Goal: Information Seeking & Learning: Learn about a topic

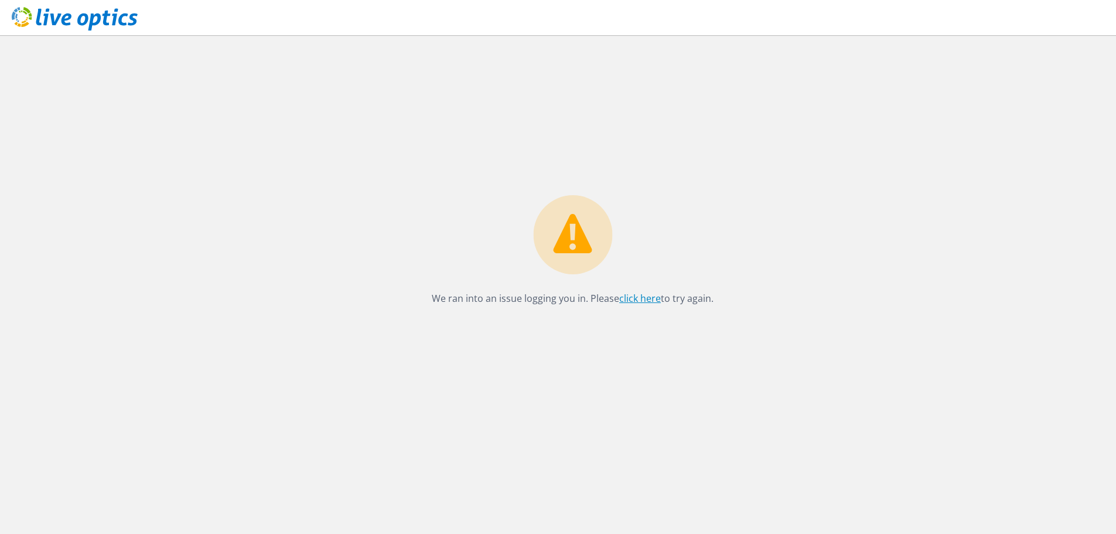
click at [637, 300] on link "click here" at bounding box center [640, 298] width 42 height 13
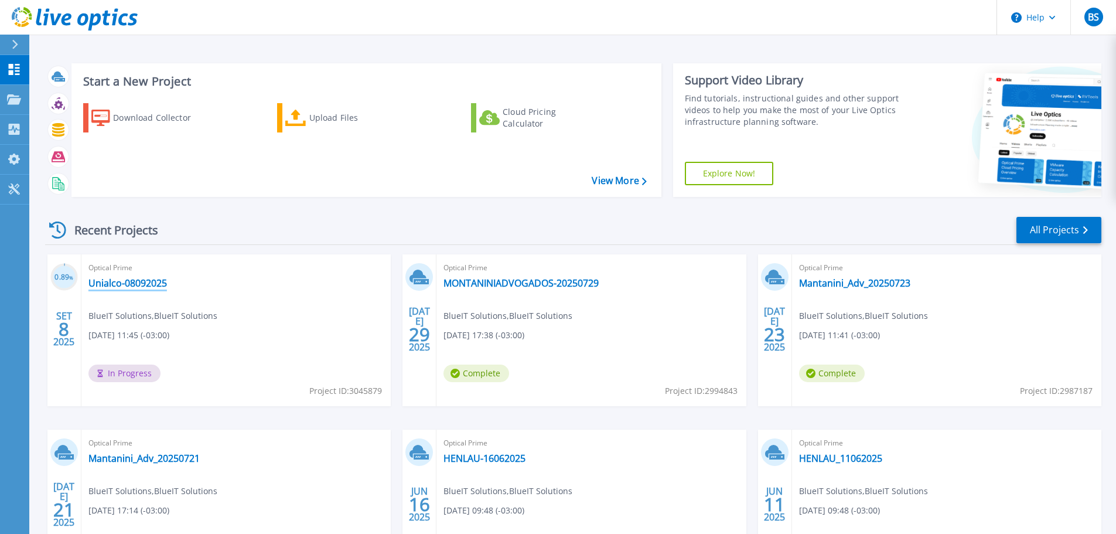
click at [134, 282] on link "Unialco-08092025" at bounding box center [127, 283] width 78 height 12
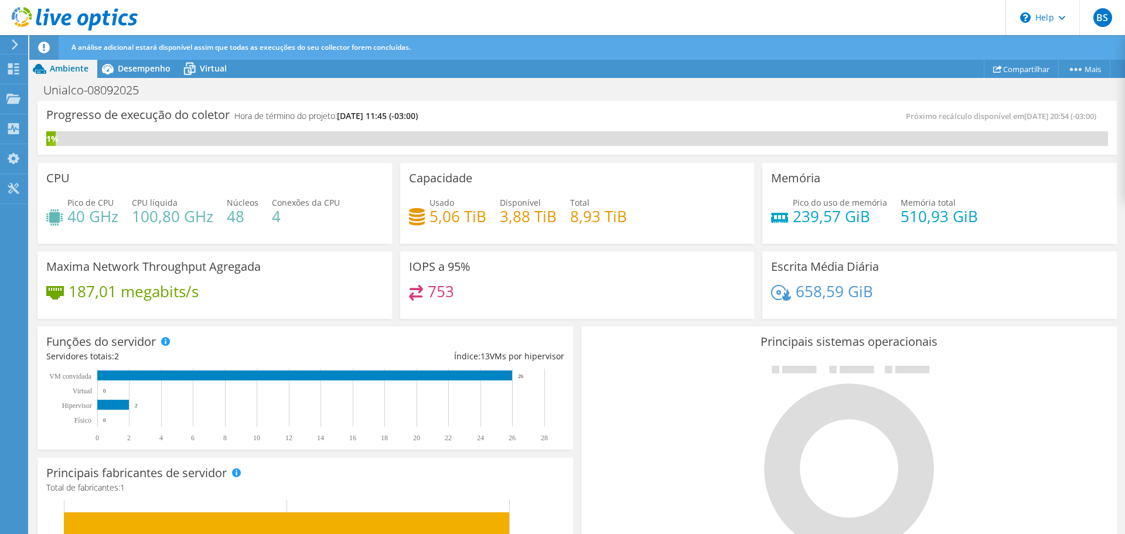
scroll to position [350, 0]
click at [138, 69] on span "Desempenho" at bounding box center [144, 68] width 53 height 11
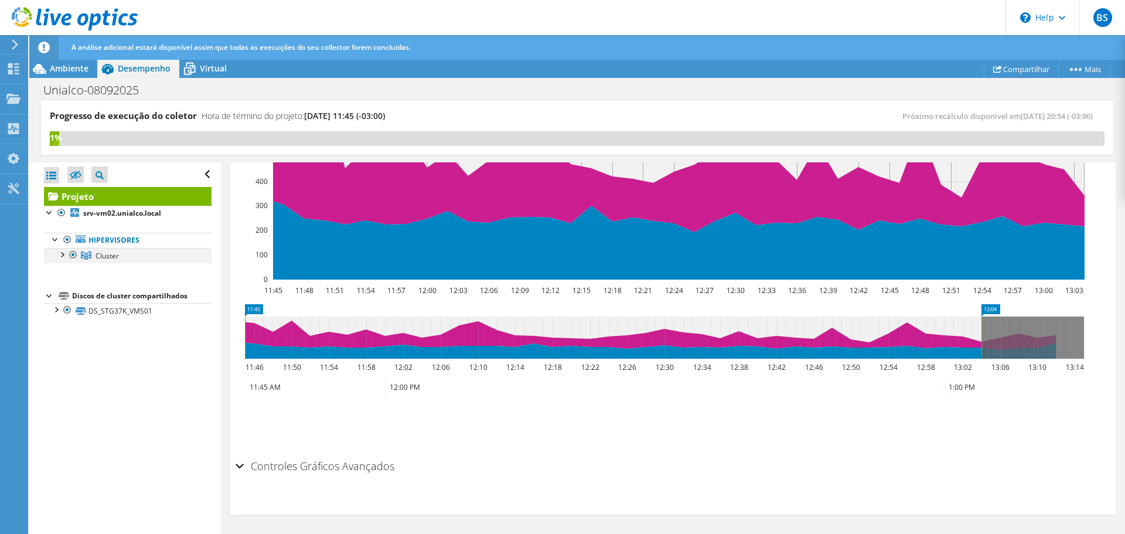
click at [59, 257] on div at bounding box center [62, 254] width 12 height 12
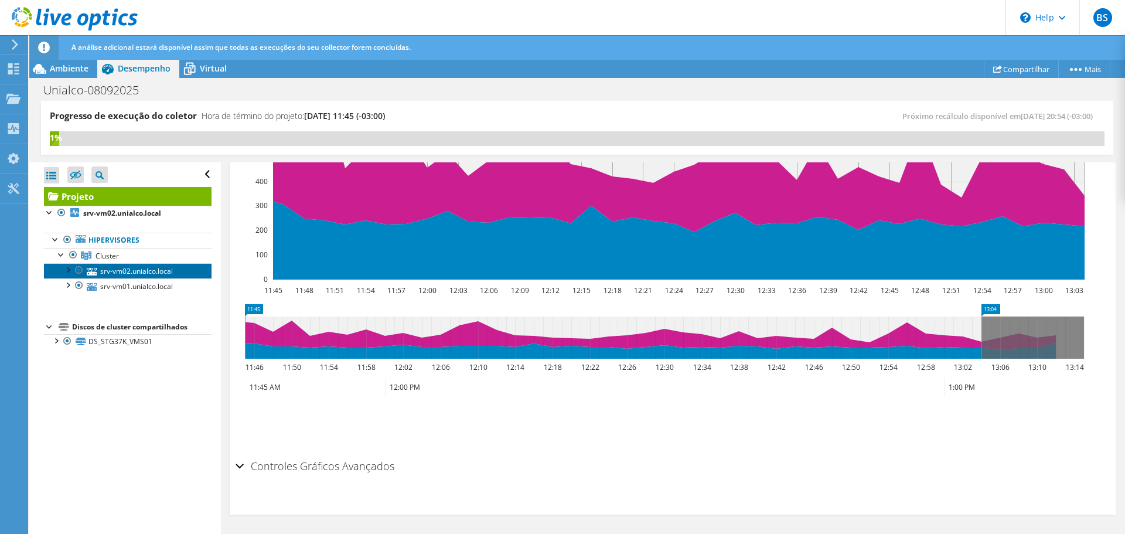
click at [138, 268] on link "srv-vm02.unialco.local" at bounding box center [128, 270] width 168 height 15
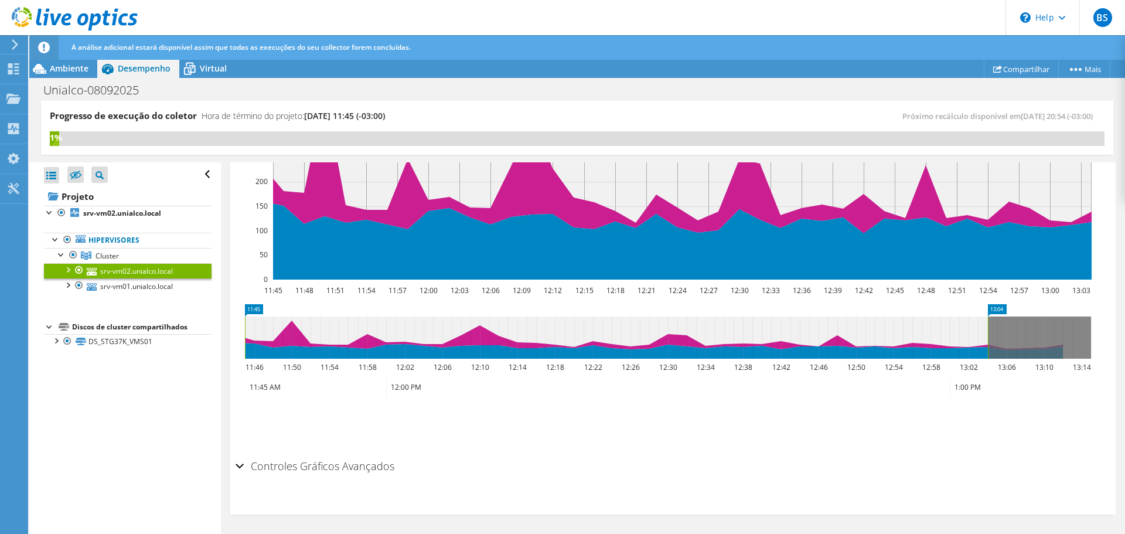
scroll to position [309, 0]
click at [66, 272] on div at bounding box center [68, 269] width 12 height 12
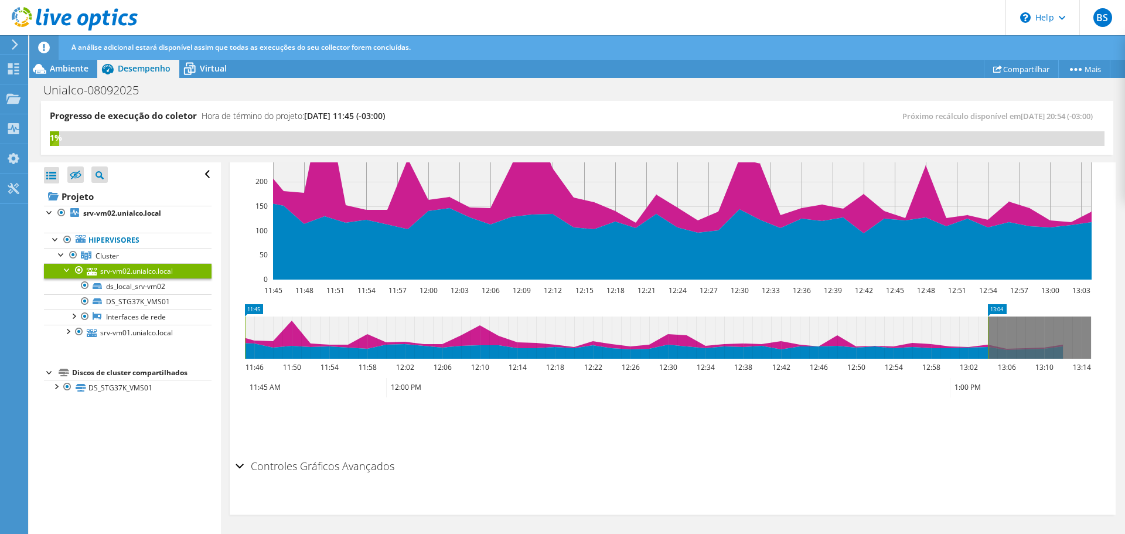
click at [141, 271] on link "srv-vm02.unialco.local" at bounding box center [128, 270] width 168 height 15
click at [78, 70] on span "Ambiente" at bounding box center [69, 68] width 39 height 11
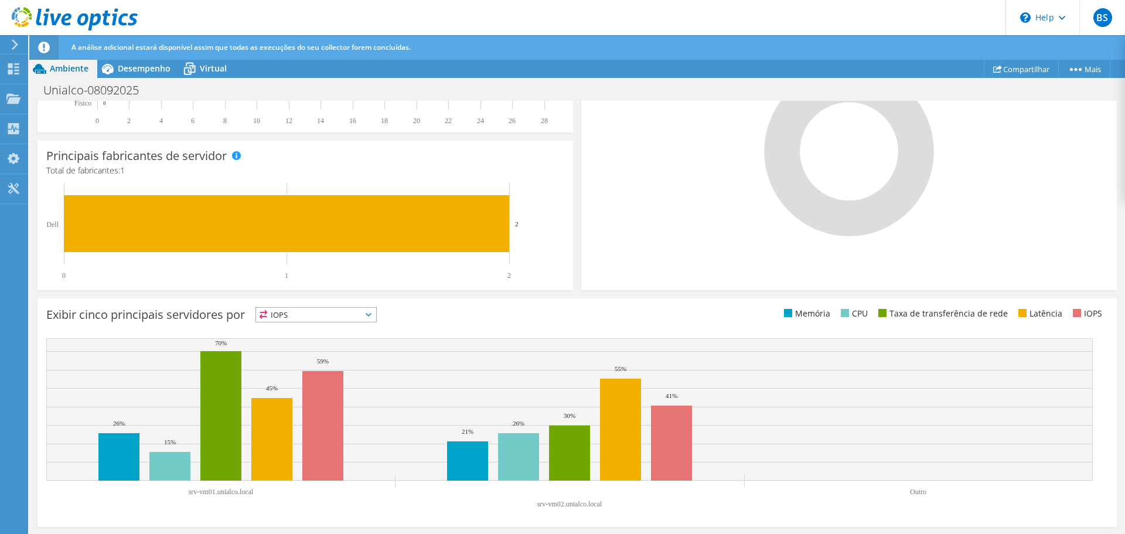
scroll to position [0, 0]
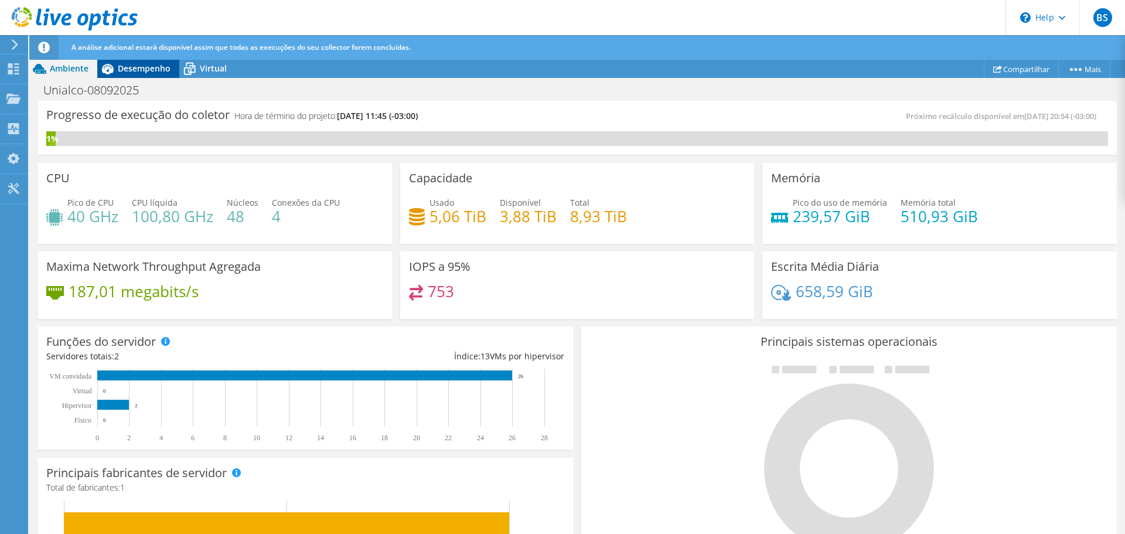
click at [145, 63] on span "Desempenho" at bounding box center [144, 68] width 53 height 11
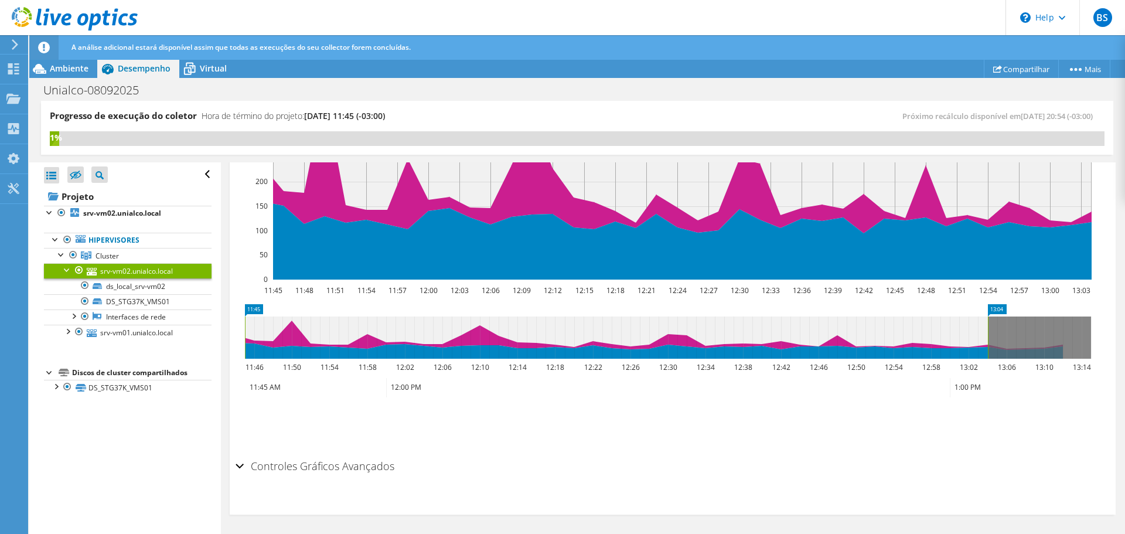
click at [64, 270] on div at bounding box center [68, 269] width 12 height 12
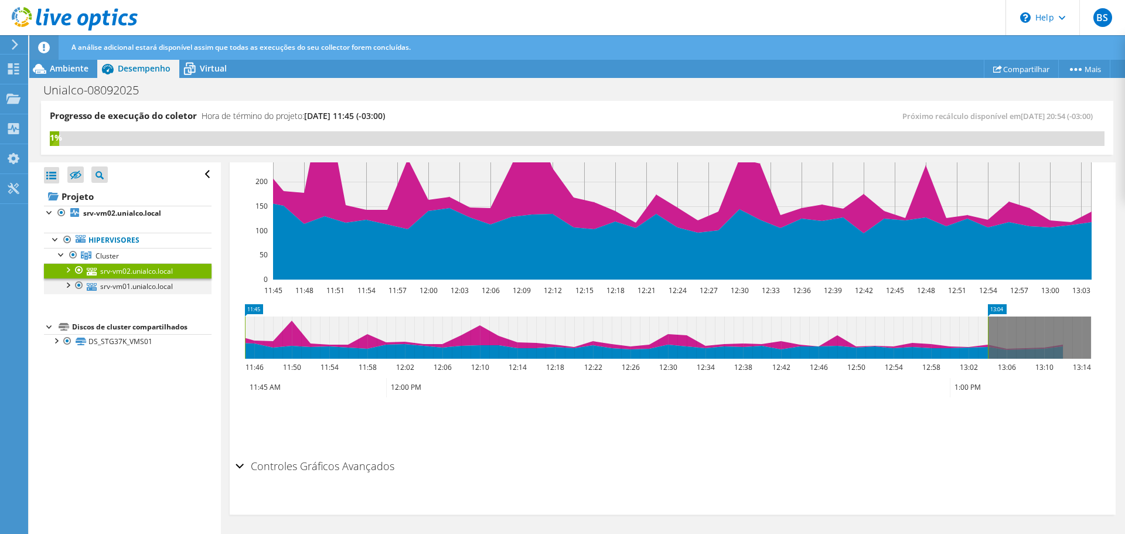
click at [65, 286] on div at bounding box center [68, 284] width 12 height 12
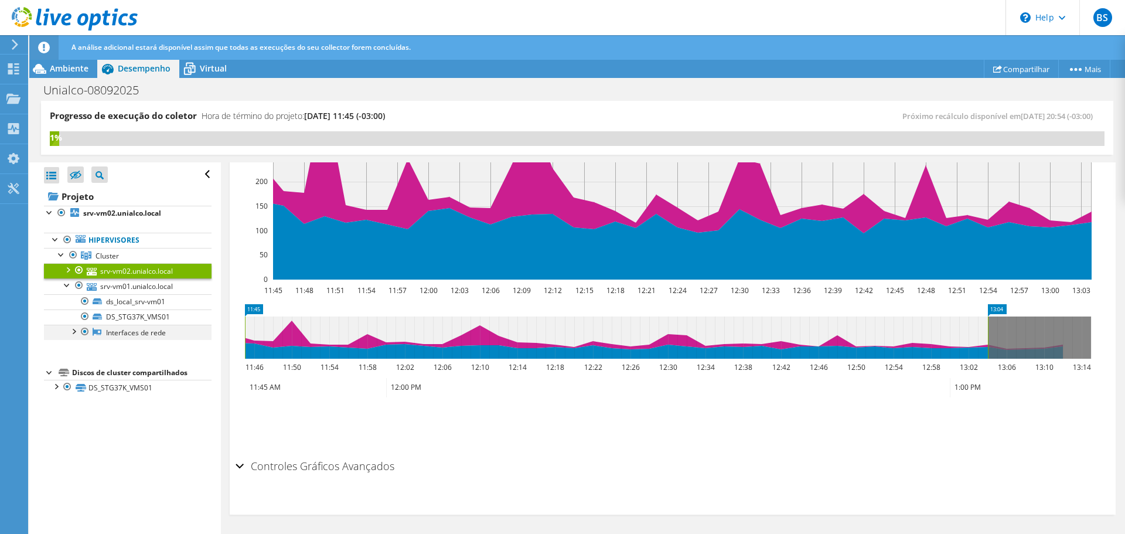
click at [71, 333] on div at bounding box center [73, 330] width 12 height 12
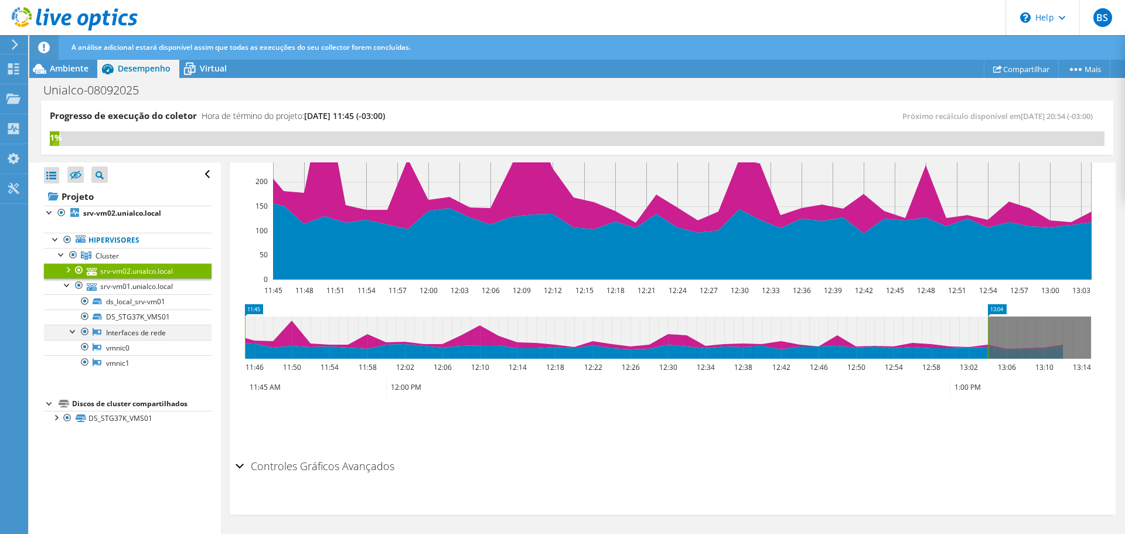
click at [71, 333] on div at bounding box center [73, 330] width 12 height 12
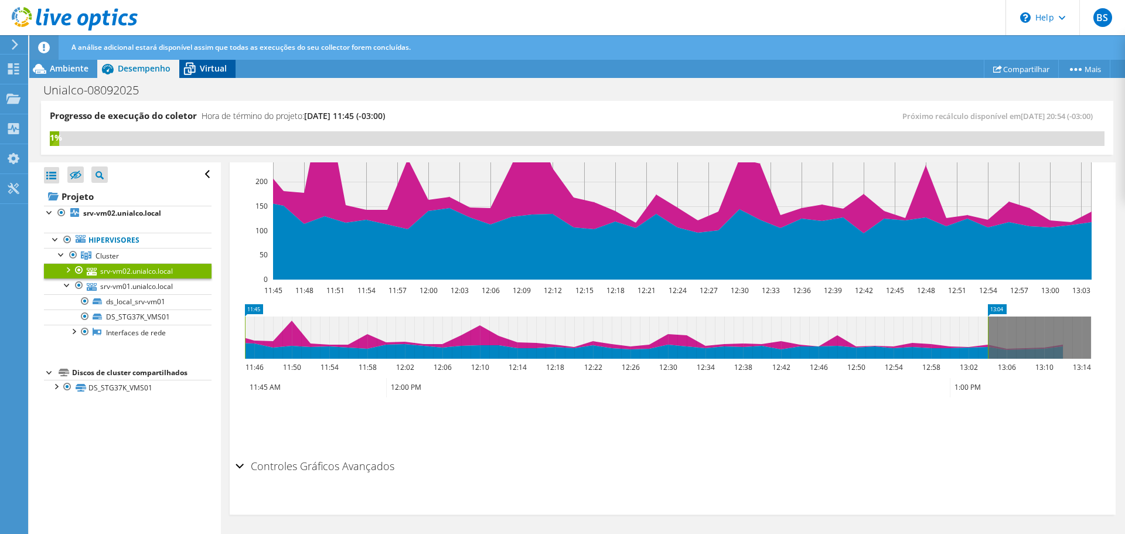
click at [220, 70] on span "Virtual" at bounding box center [213, 68] width 27 height 11
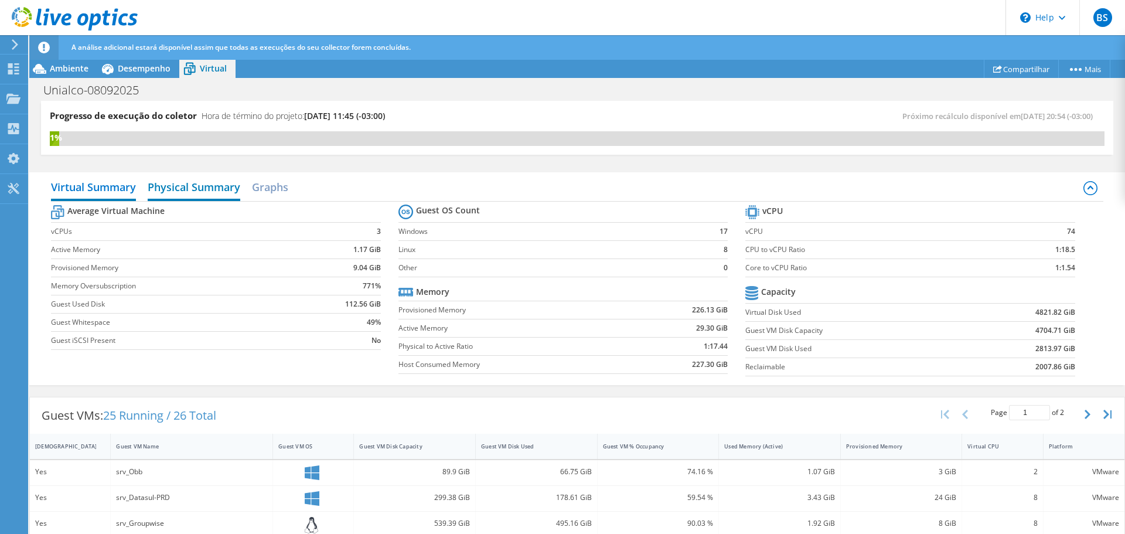
click at [188, 186] on h2 "Physical Summary" at bounding box center [194, 188] width 93 height 26
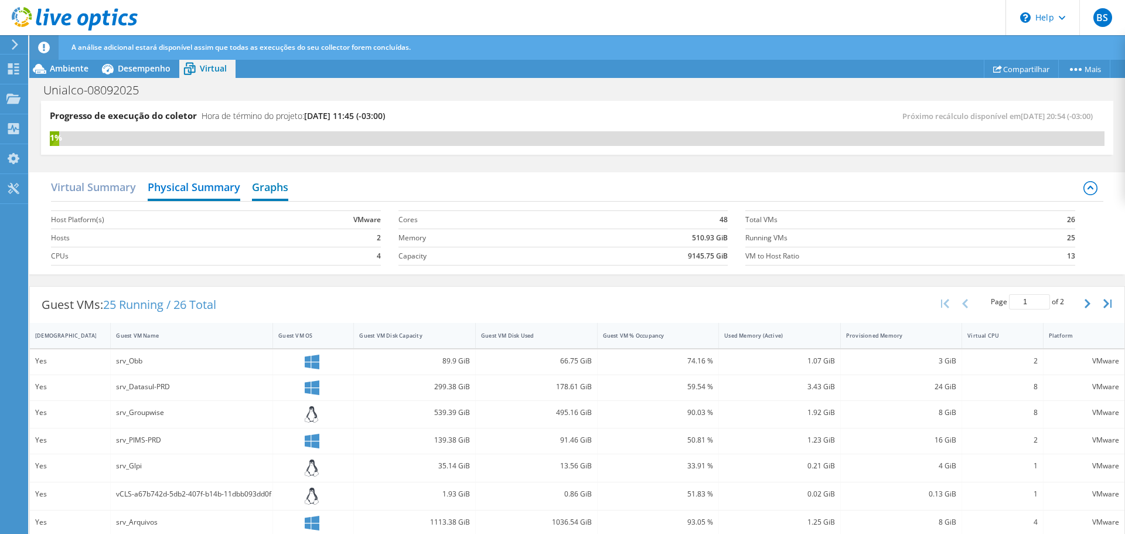
click at [273, 190] on h2 "Graphs" at bounding box center [270, 188] width 36 height 26
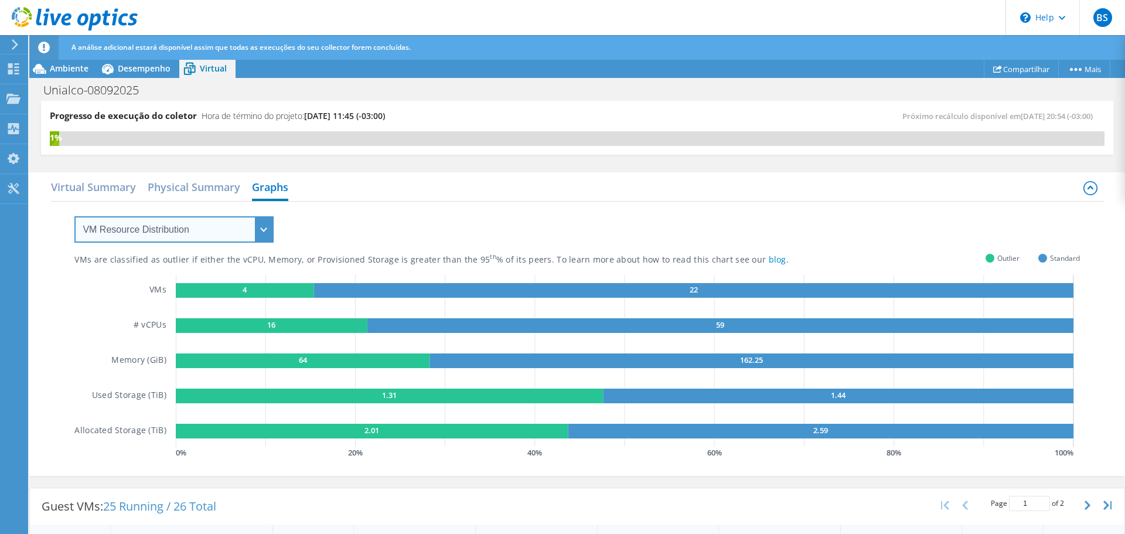
click at [200, 233] on select "VM Resource Distribution Provisioning Contrast Over Provisioning" at bounding box center [173, 229] width 199 height 26
select select "Over Provisioning"
click at [74, 216] on select "VM Resource Distribution Provisioning Contrast Over Provisioning" at bounding box center [173, 229] width 199 height 26
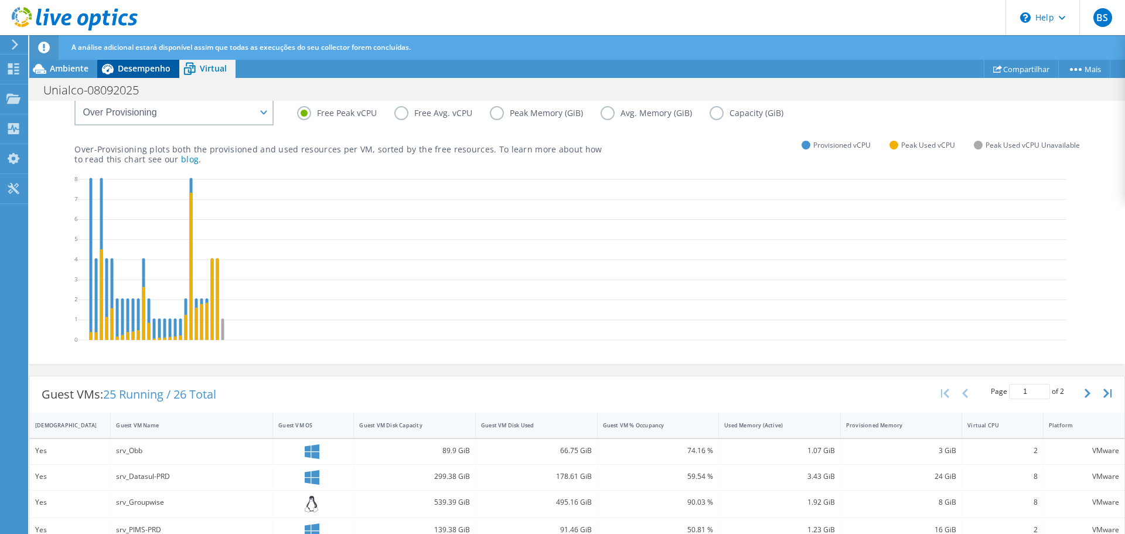
click at [119, 63] on span "Desempenho" at bounding box center [144, 68] width 53 height 11
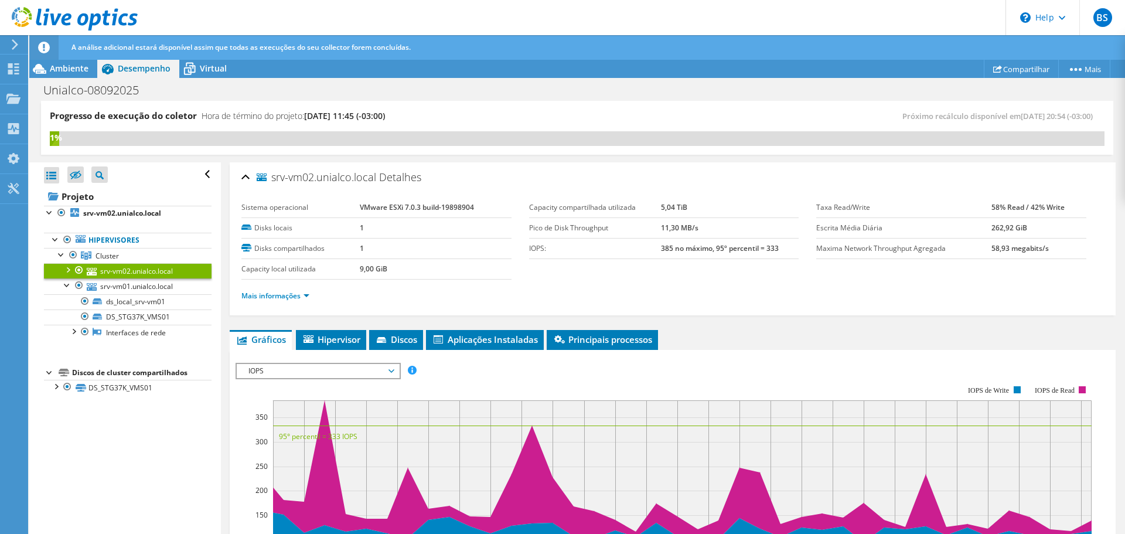
click at [310, 367] on span "IOPS" at bounding box center [317, 371] width 151 height 14
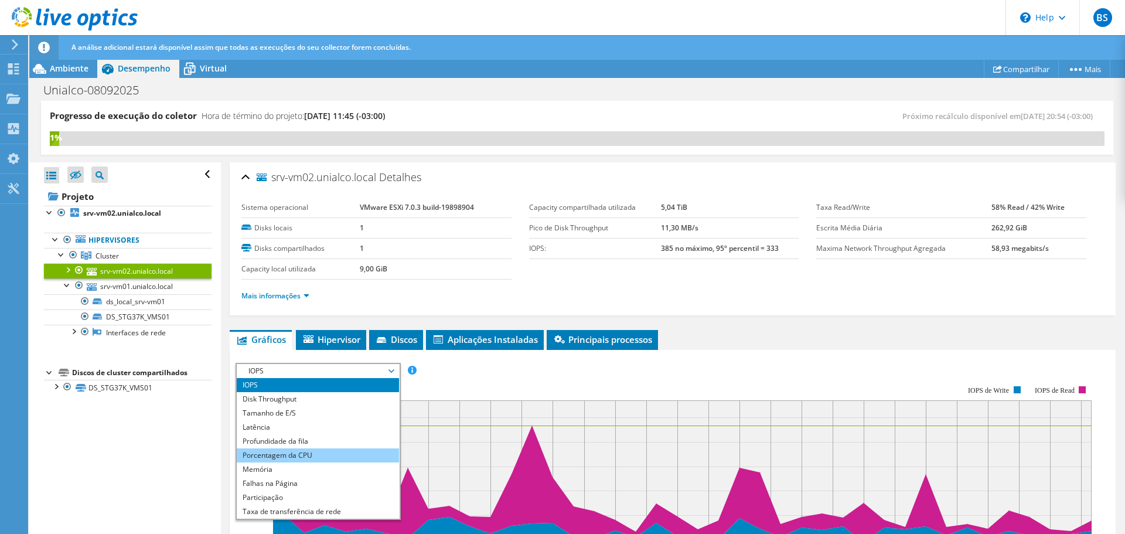
click at [341, 453] on li "Porcentagem da CPU" at bounding box center [318, 455] width 162 height 14
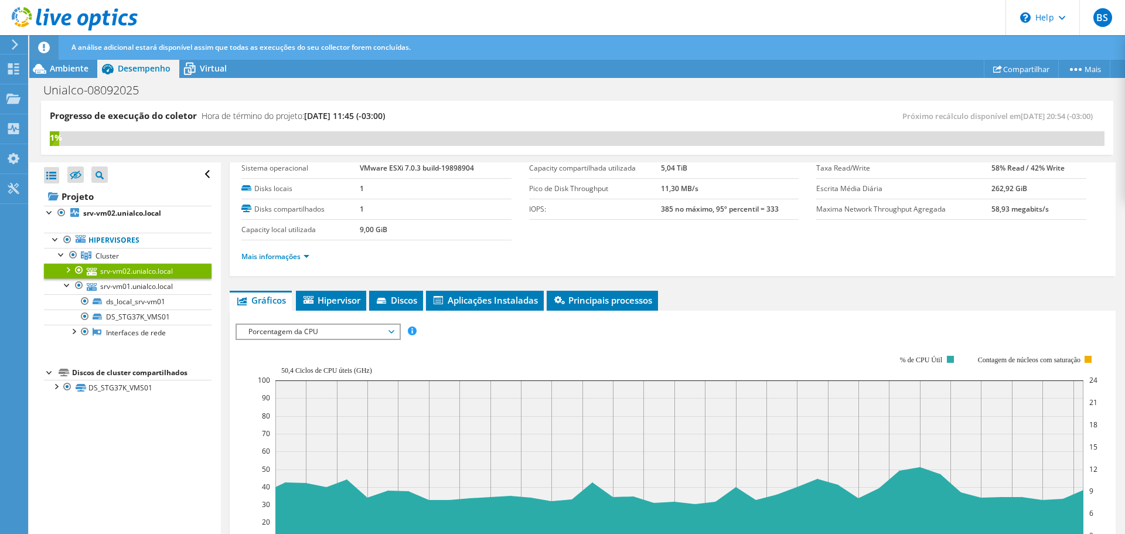
scroll to position [59, 0]
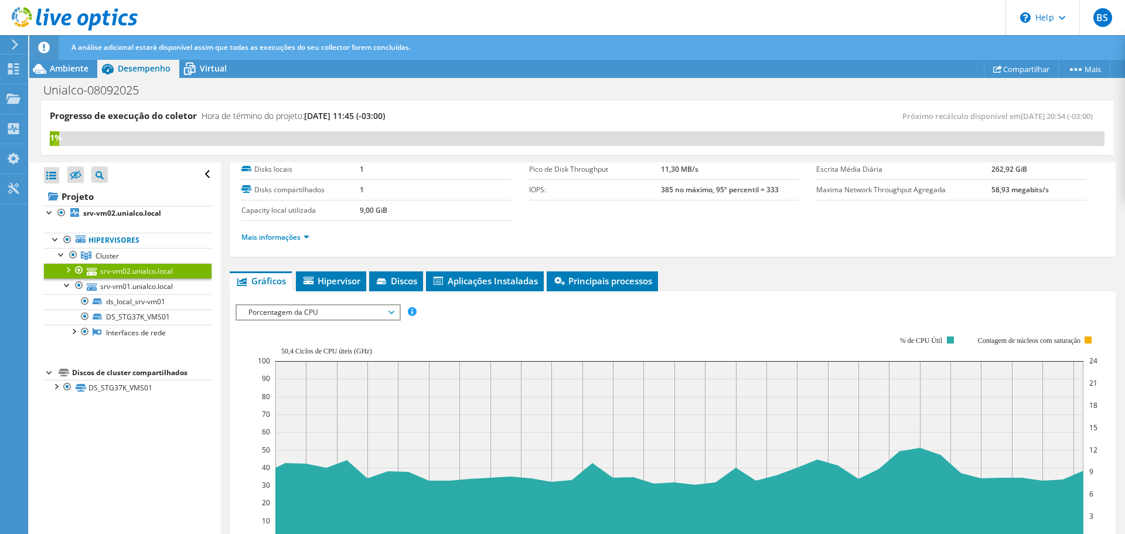
click at [315, 321] on rect at bounding box center [677, 437] width 839 height 234
click at [315, 317] on span "Porcentagem da CPU" at bounding box center [317, 312] width 151 height 14
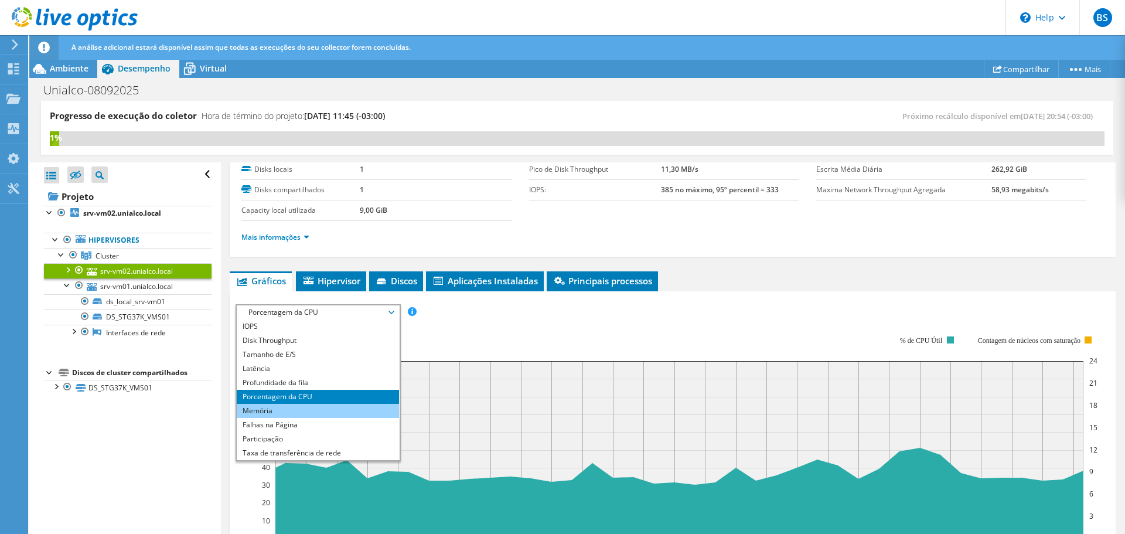
click at [301, 410] on li "Memória" at bounding box center [318, 411] width 162 height 14
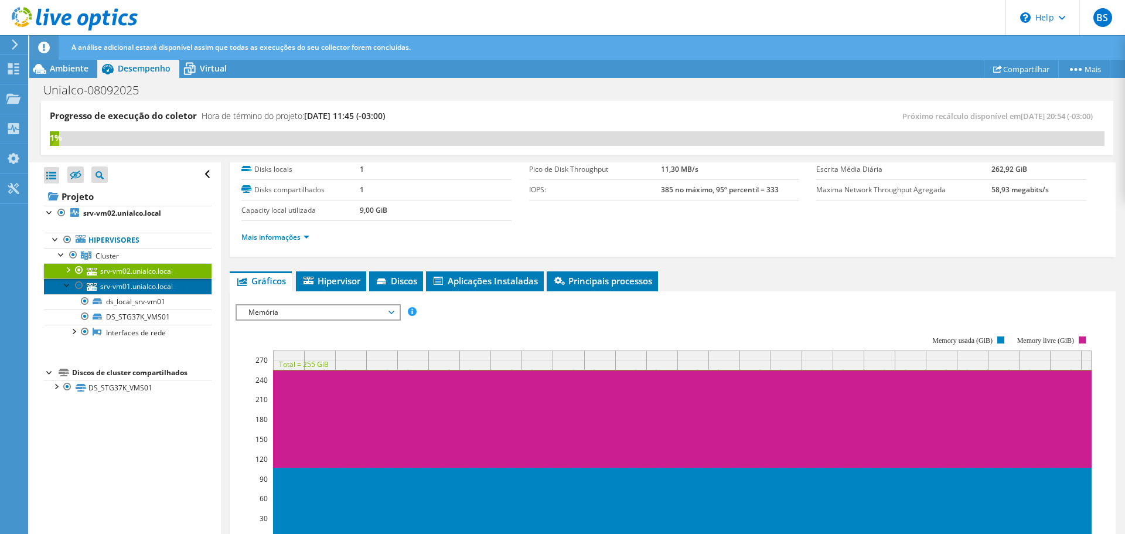
click at [122, 289] on link "srv-vm01.unialco.local" at bounding box center [128, 285] width 168 height 15
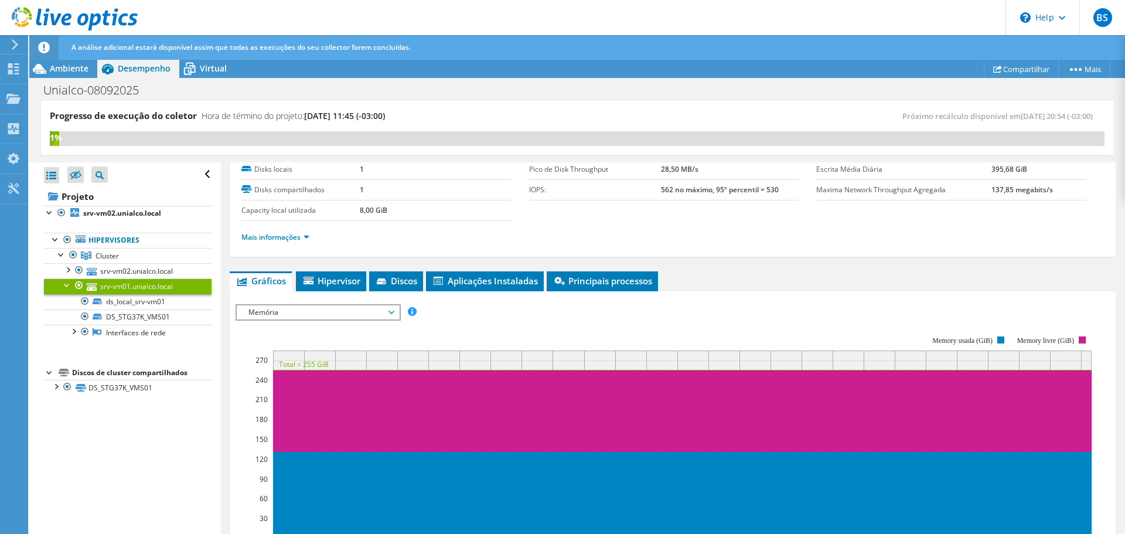
click at [67, 285] on div at bounding box center [68, 284] width 12 height 12
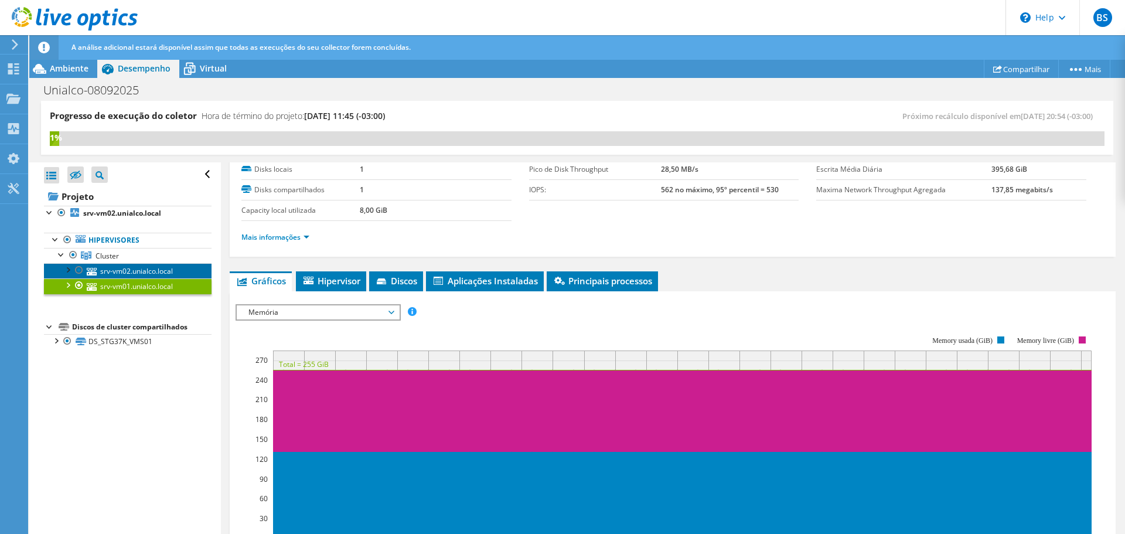
click at [149, 271] on link "srv-vm02.unialco.local" at bounding box center [128, 270] width 168 height 15
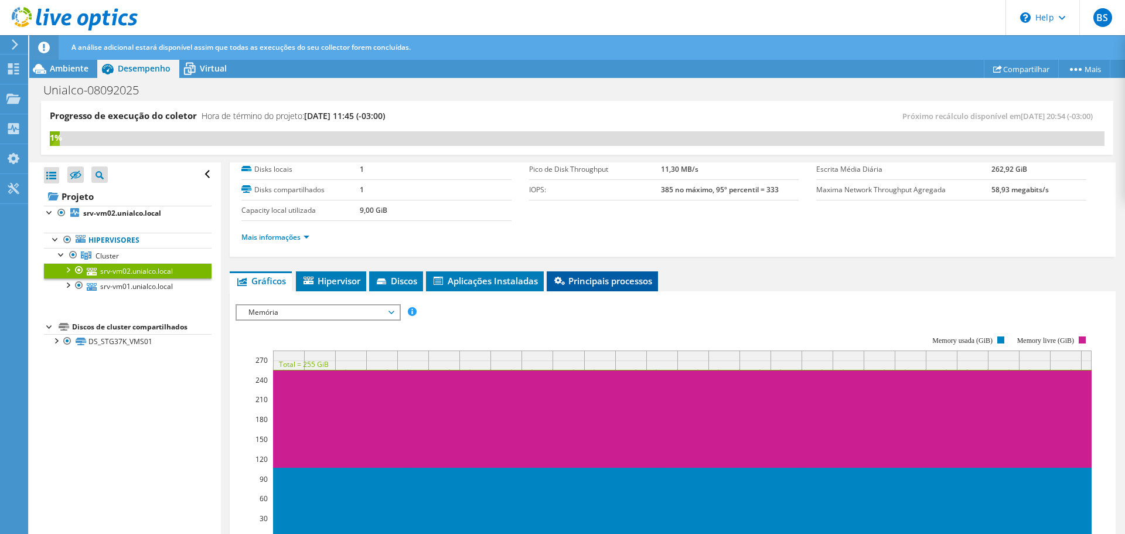
click at [601, 285] on span "Principais processos" at bounding box center [602, 281] width 100 height 12
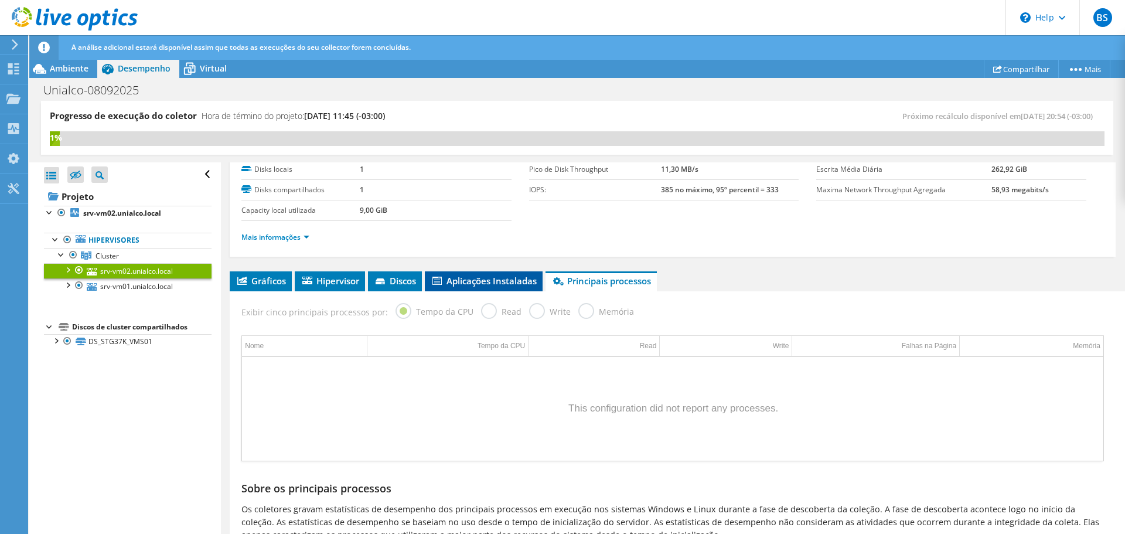
click at [477, 280] on span "Aplicações Instaladas" at bounding box center [484, 281] width 106 height 12
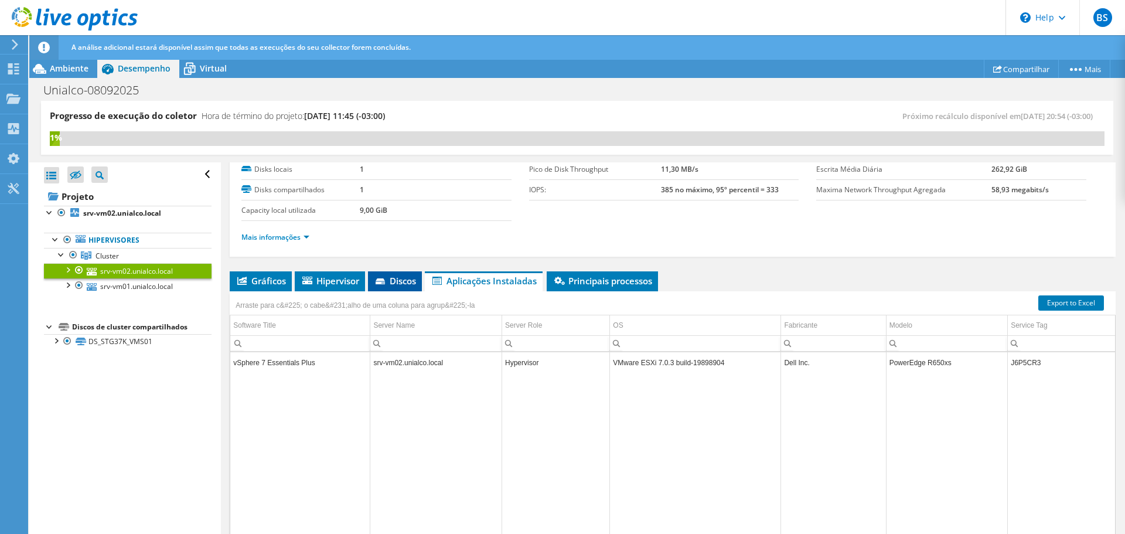
click at [402, 275] on span "Discos" at bounding box center [395, 281] width 42 height 12
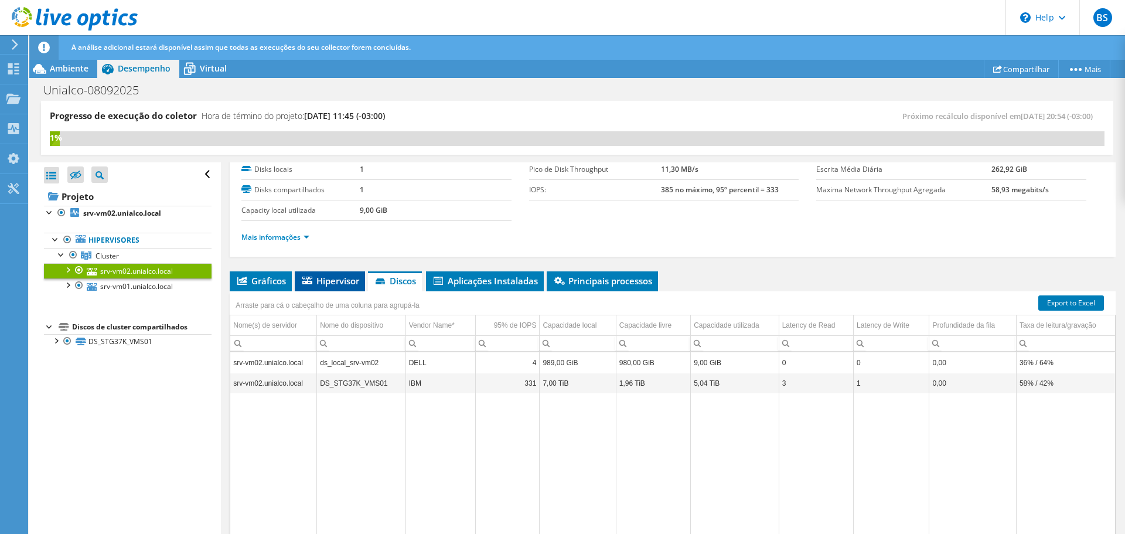
click at [319, 285] on span "Hipervisor" at bounding box center [329, 281] width 59 height 12
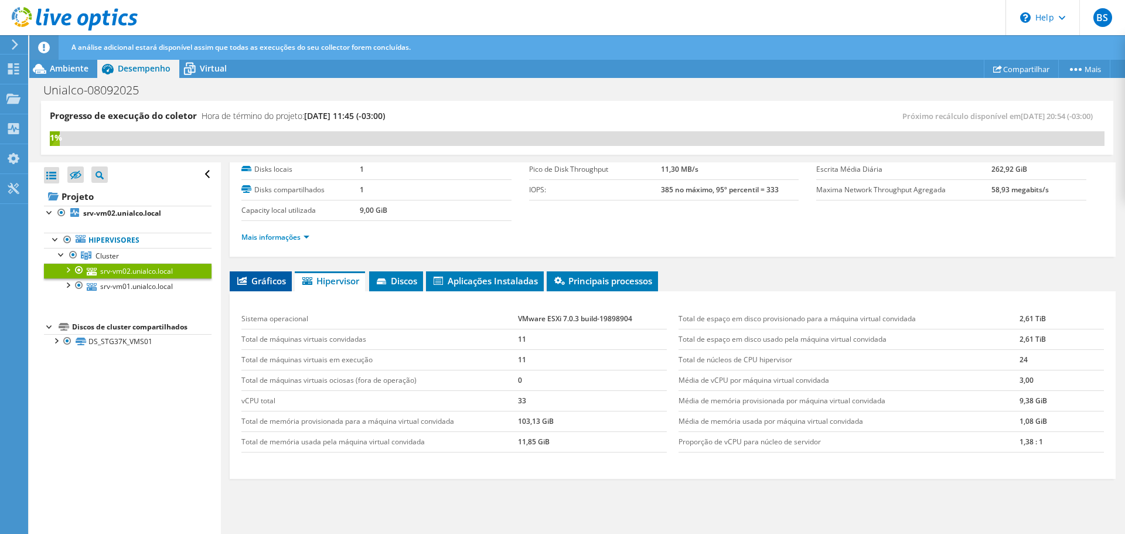
click at [268, 281] on span "Gráficos" at bounding box center [260, 281] width 50 height 12
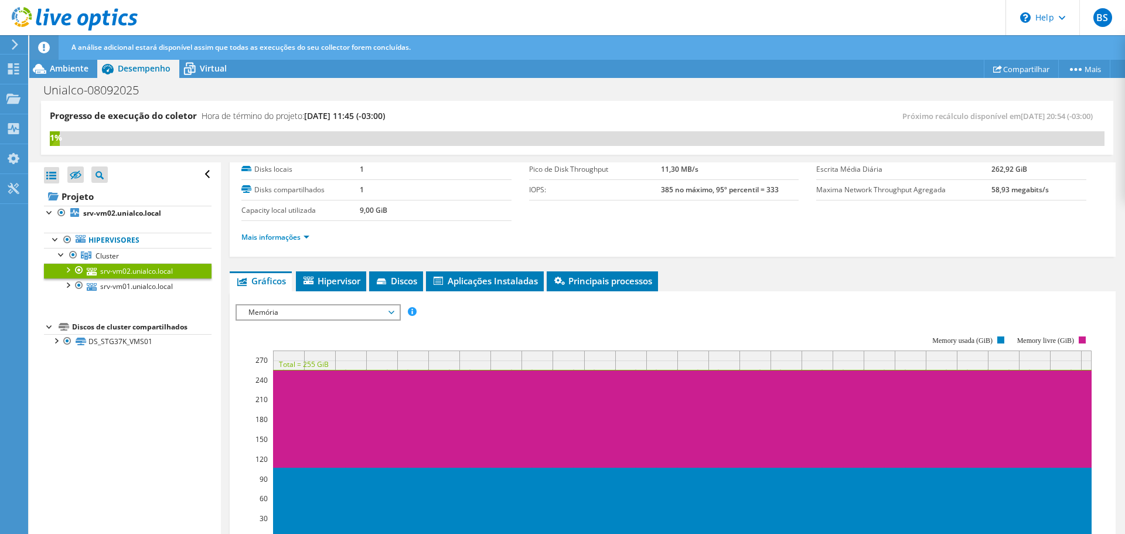
click at [370, 312] on span "Memória" at bounding box center [317, 312] width 151 height 14
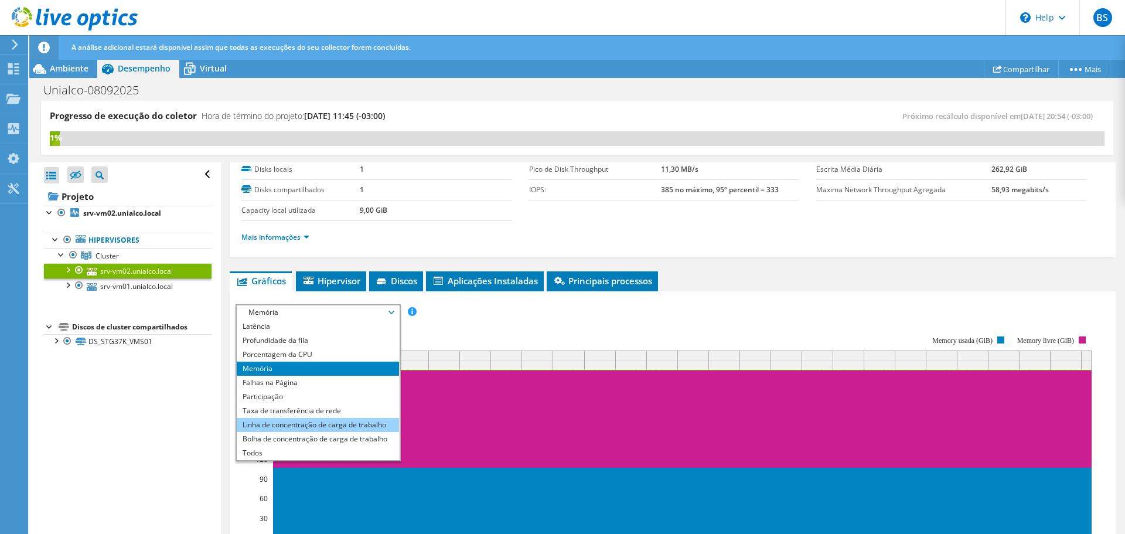
scroll to position [0, 0]
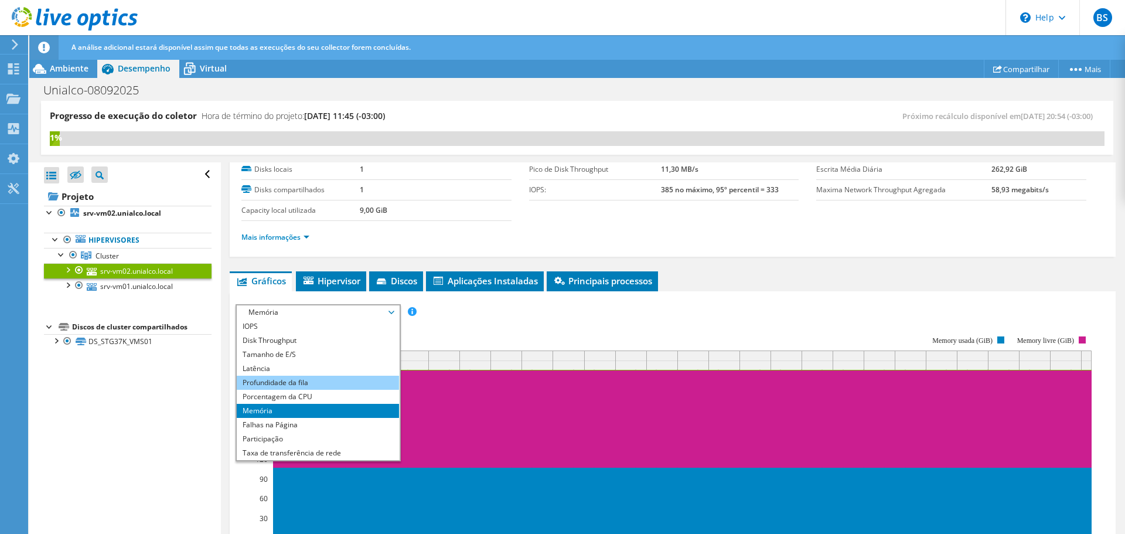
click at [328, 381] on li "Profundidade da fila" at bounding box center [318, 382] width 162 height 14
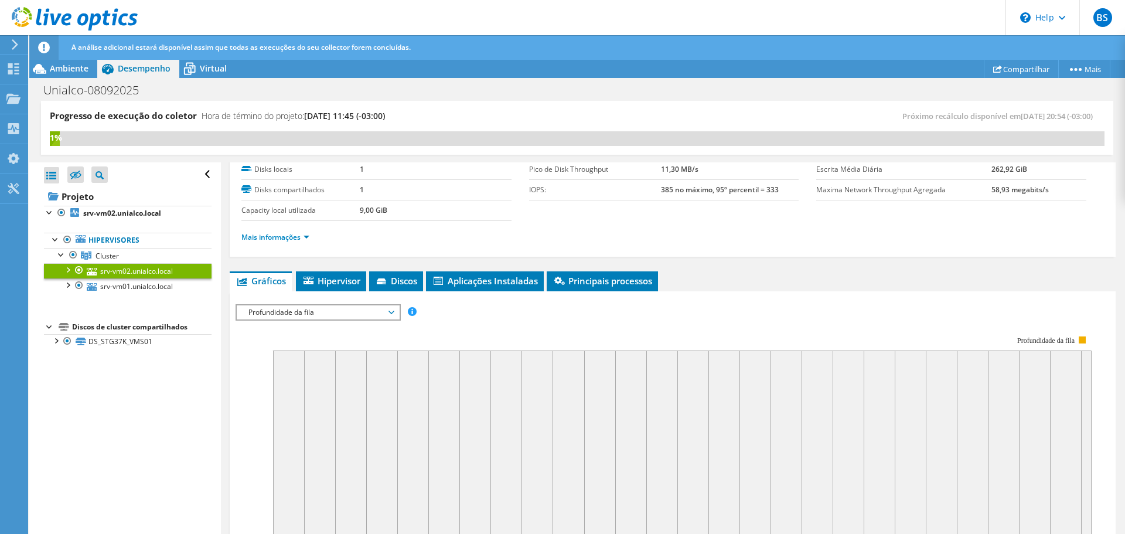
click at [327, 312] on span "Profundidade da fila" at bounding box center [317, 312] width 151 height 14
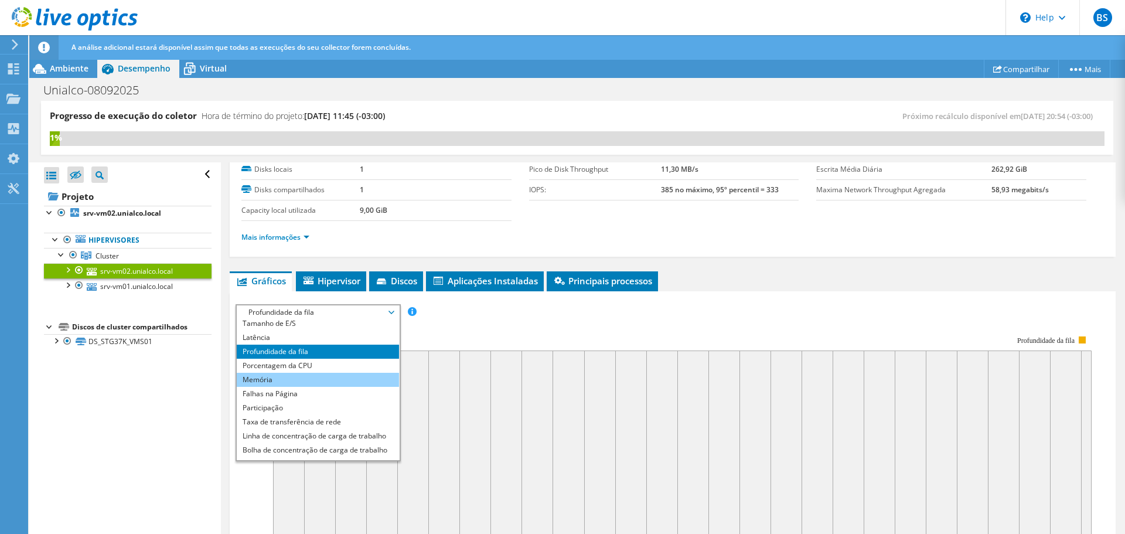
scroll to position [42, 0]
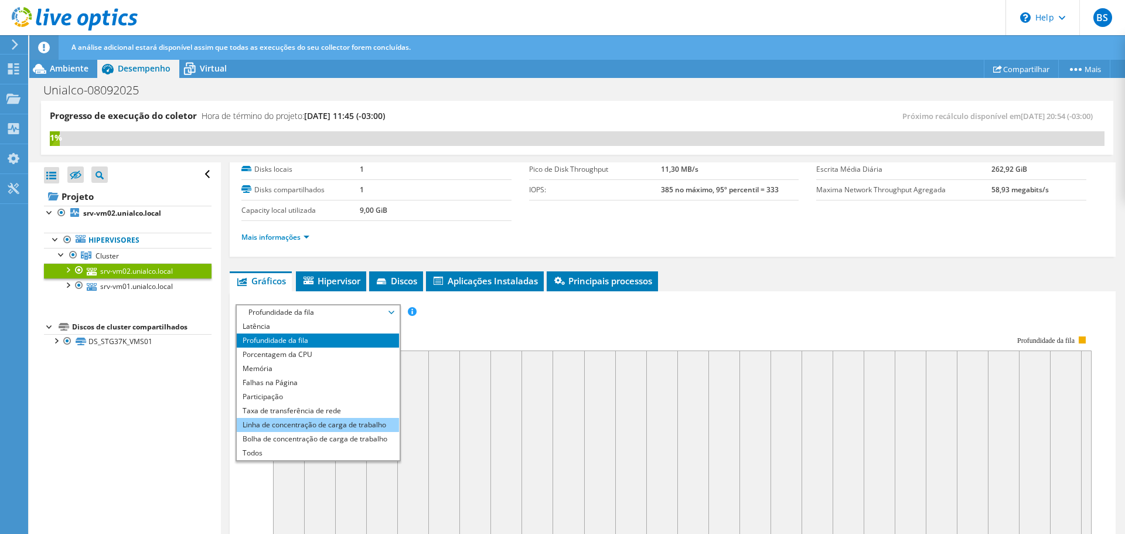
click at [354, 423] on li "Linha de concentração de carga de trabalho" at bounding box center [318, 425] width 162 height 14
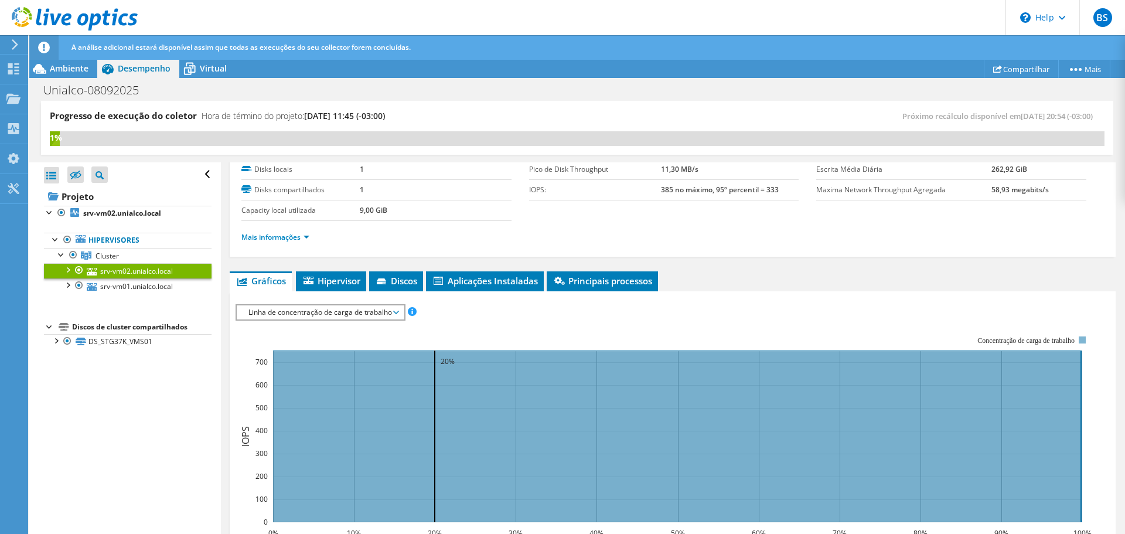
click at [324, 312] on span "Linha de concentração de carga de trabalho" at bounding box center [319, 312] width 155 height 14
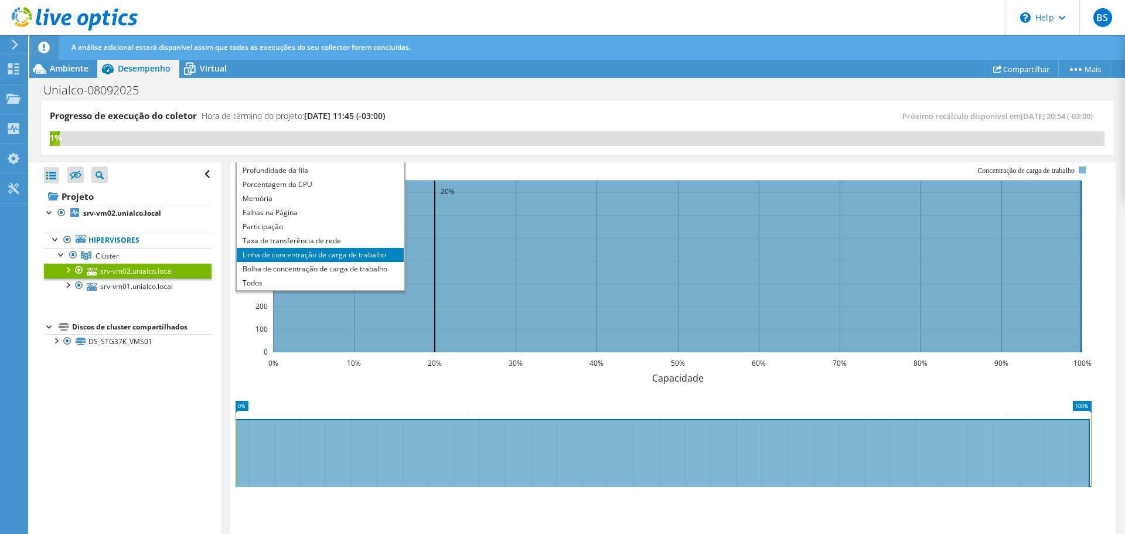
scroll to position [234, 0]
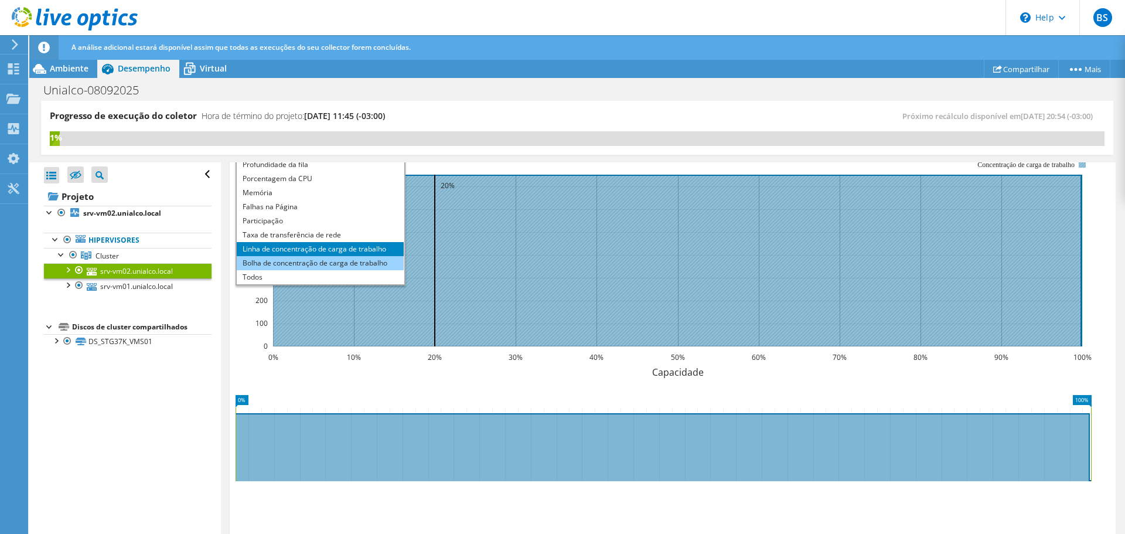
click at [311, 263] on li "Bolha de concentração de carga de trabalho" at bounding box center [320, 263] width 167 height 14
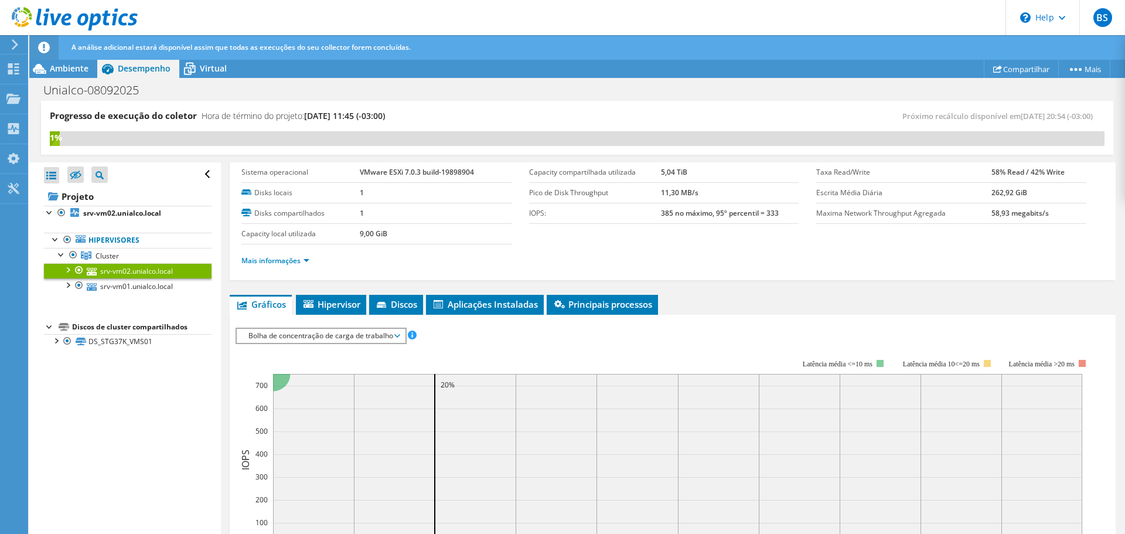
scroll to position [0, 0]
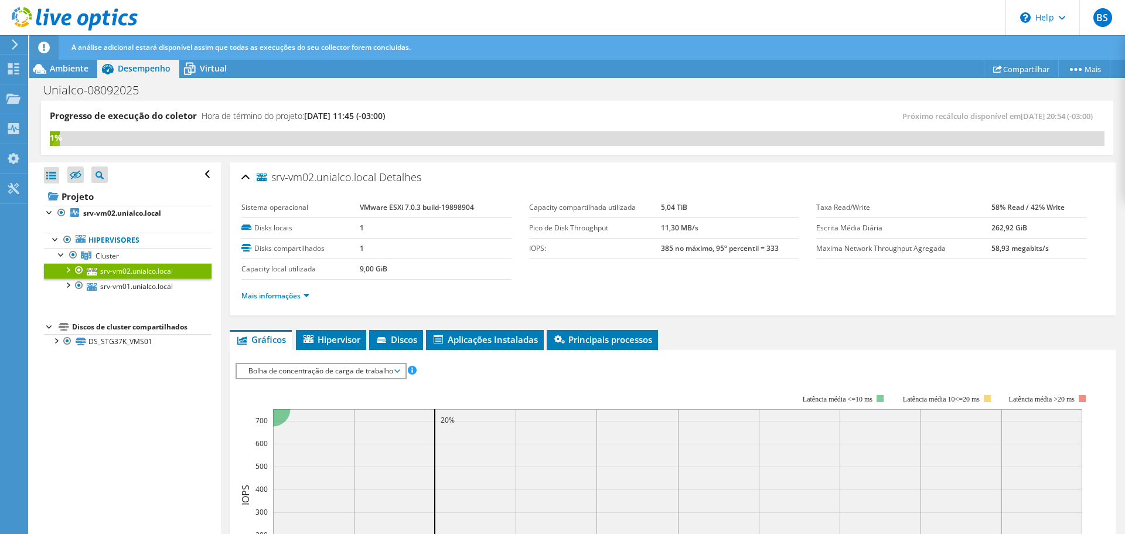
click at [326, 364] on span "Bolha de concentração de carga de trabalho" at bounding box center [320, 371] width 156 height 14
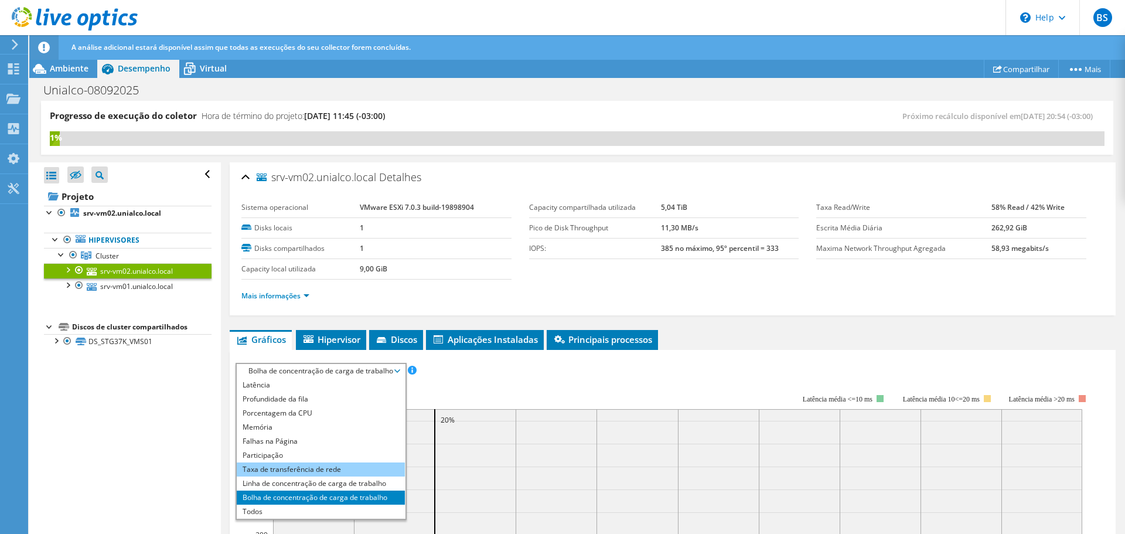
click at [316, 472] on li "Taxa de transferência de rede" at bounding box center [321, 469] width 168 height 14
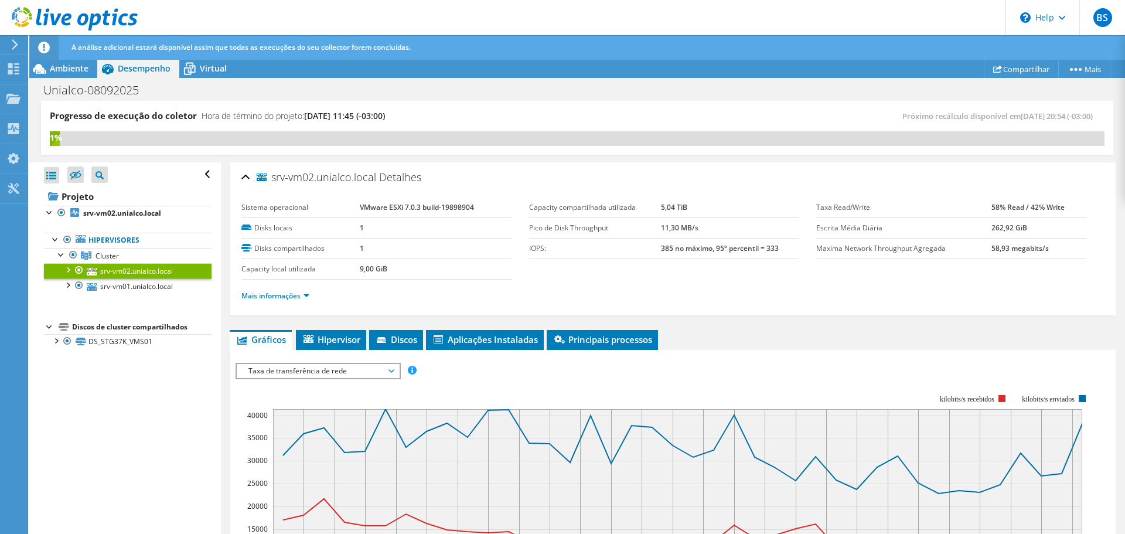
click at [310, 374] on span "Taxa de transferência de rede" at bounding box center [317, 371] width 151 height 14
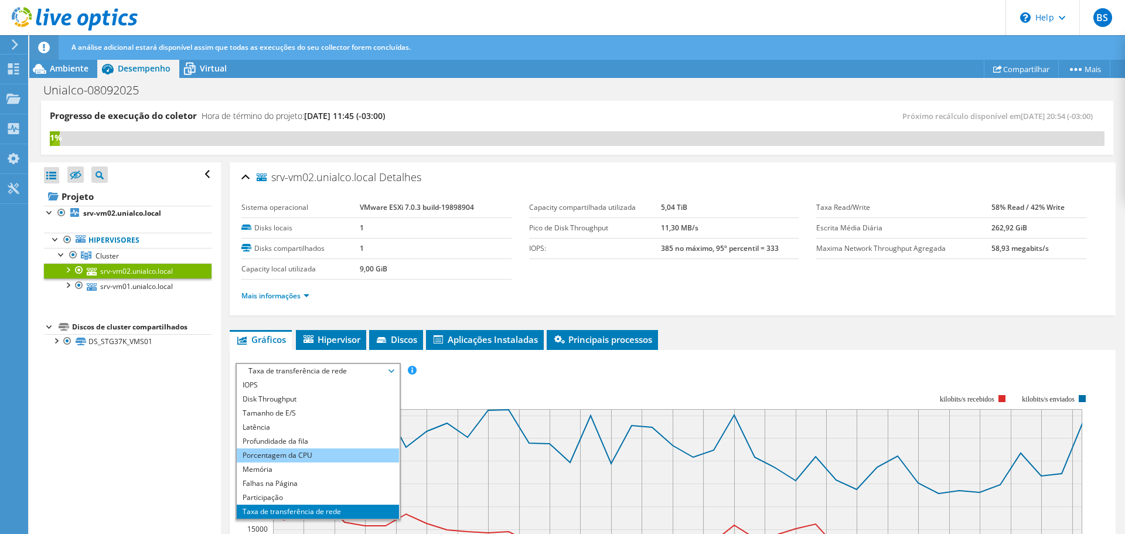
click at [327, 450] on li "Porcentagem da CPU" at bounding box center [318, 455] width 162 height 14
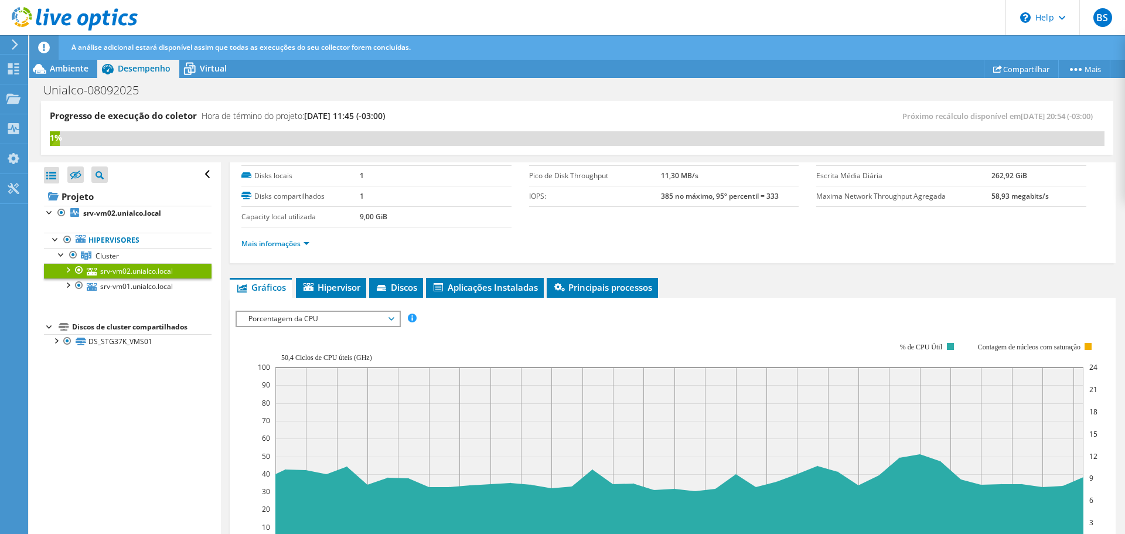
scroll to position [117, 0]
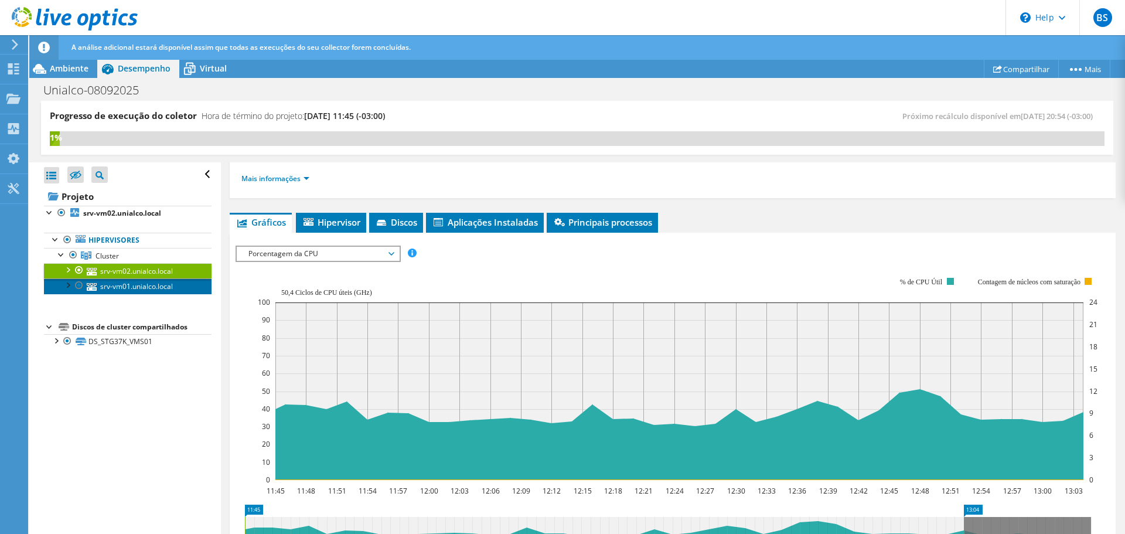
click at [122, 288] on link "srv-vm01.unialco.local" at bounding box center [128, 285] width 168 height 15
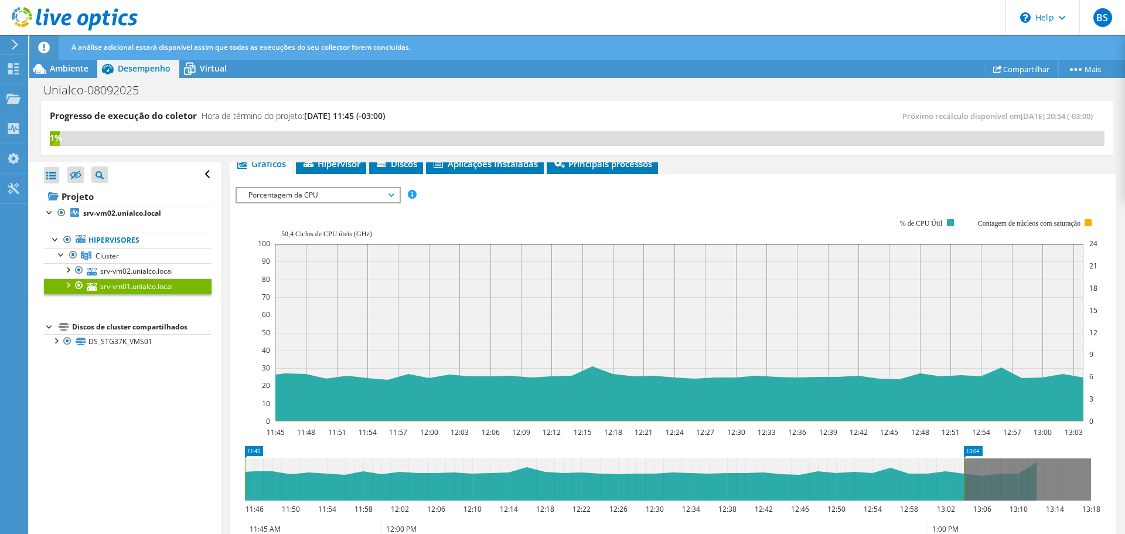
scroll to position [317, 0]
